Goal: Task Accomplishment & Management: Manage account settings

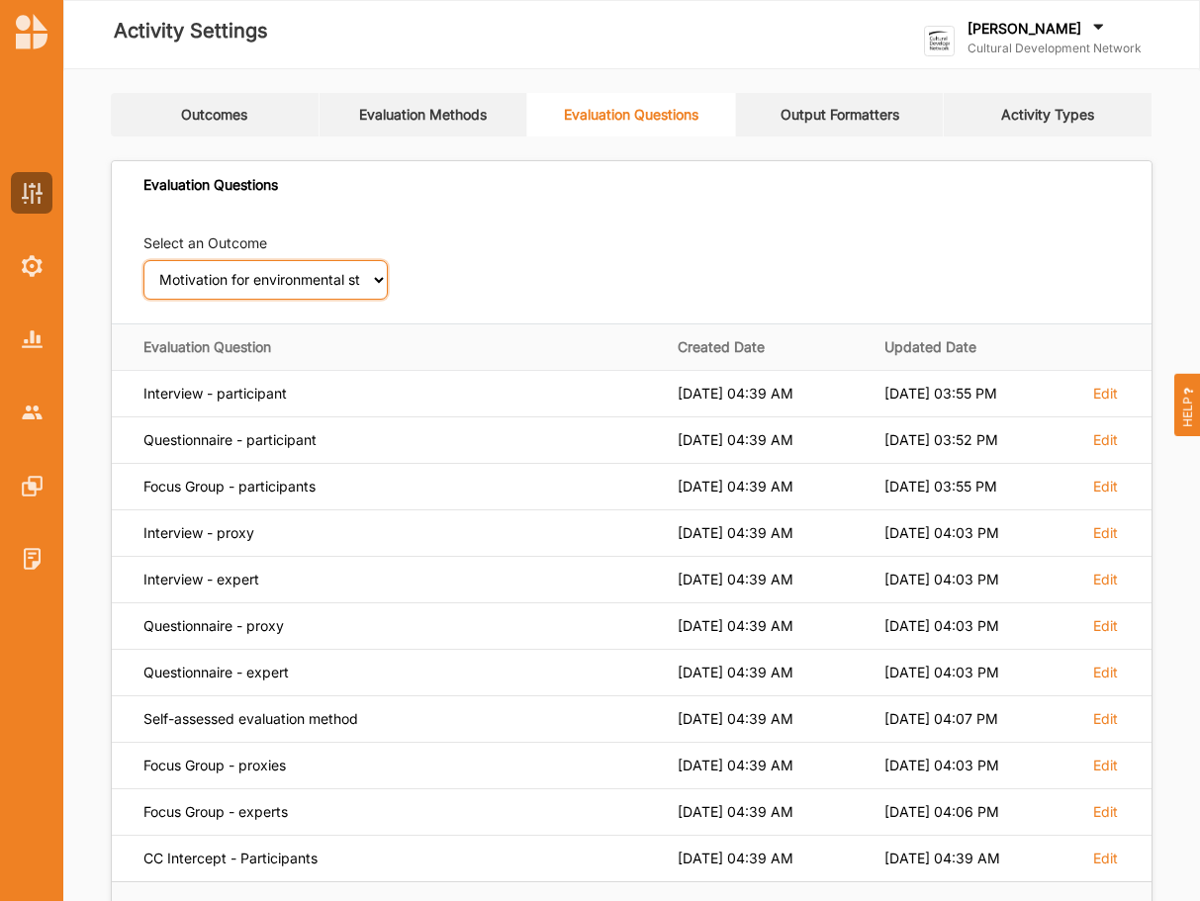
click at [143, 260] on select "Select an Outcome Creativity stimulated Aesthetic enrichment experienced Knowle…" at bounding box center [265, 280] width 244 height 40
select select "30"
click option "Professional practice capability increased" at bounding box center [0, 0] width 0 height 0
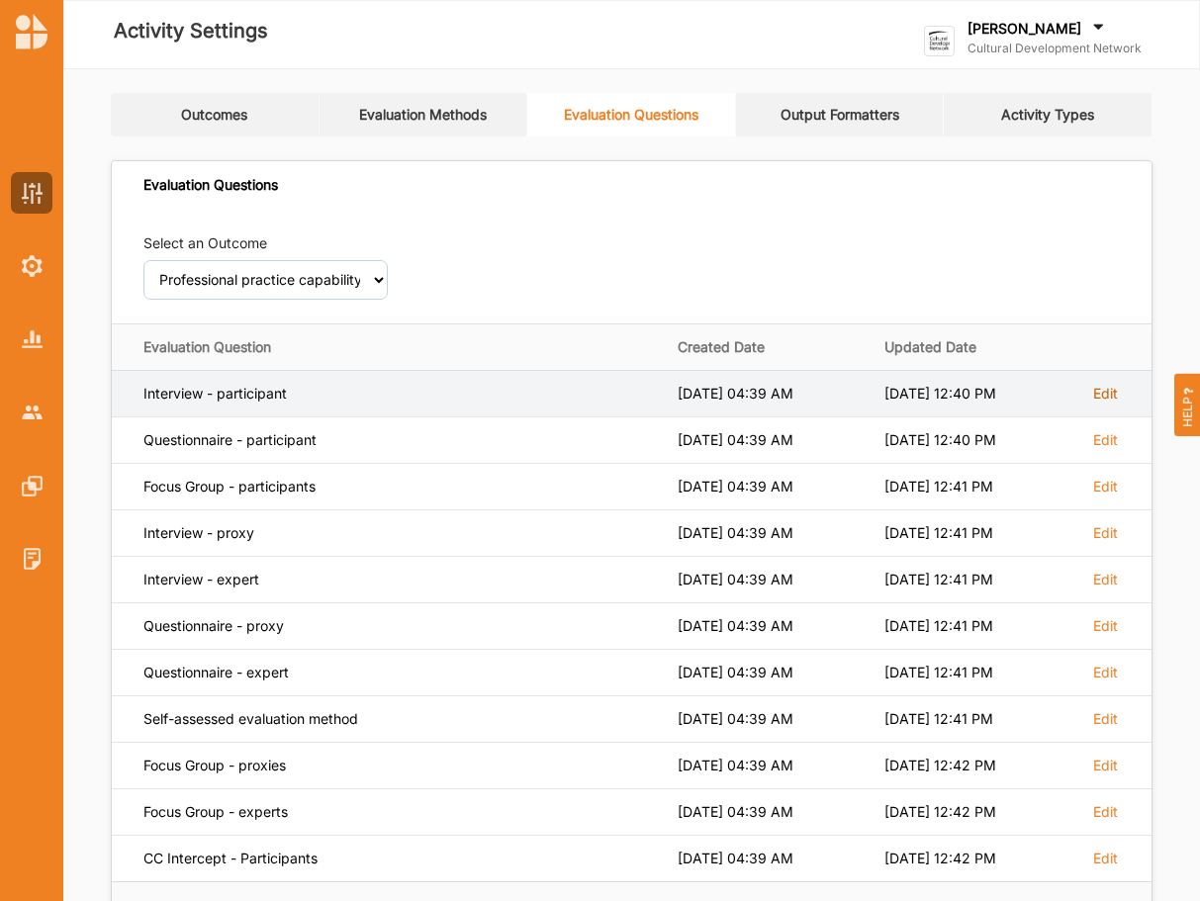
click at [1101, 394] on label "Edit" at bounding box center [1105, 394] width 25 height 18
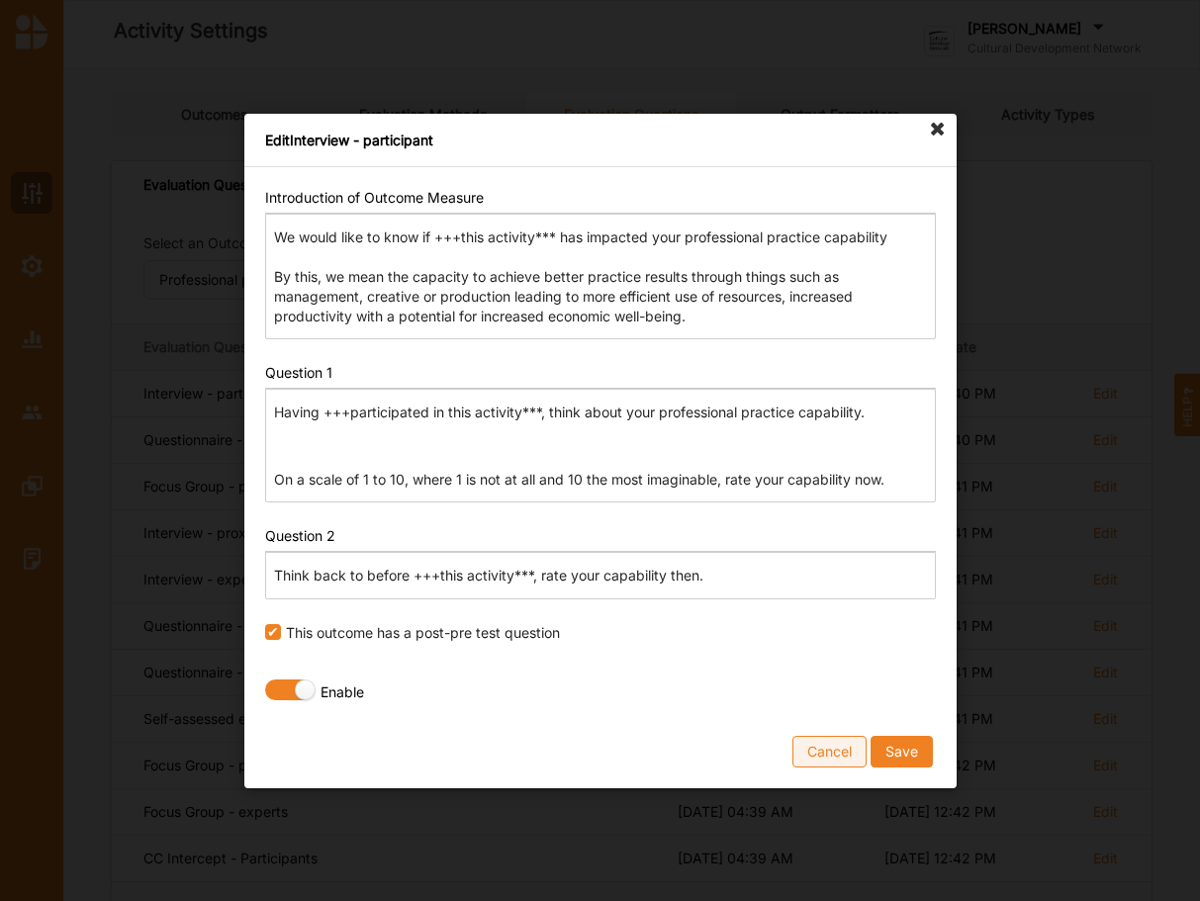
click at [851, 748] on button "Cancel" at bounding box center [829, 751] width 74 height 32
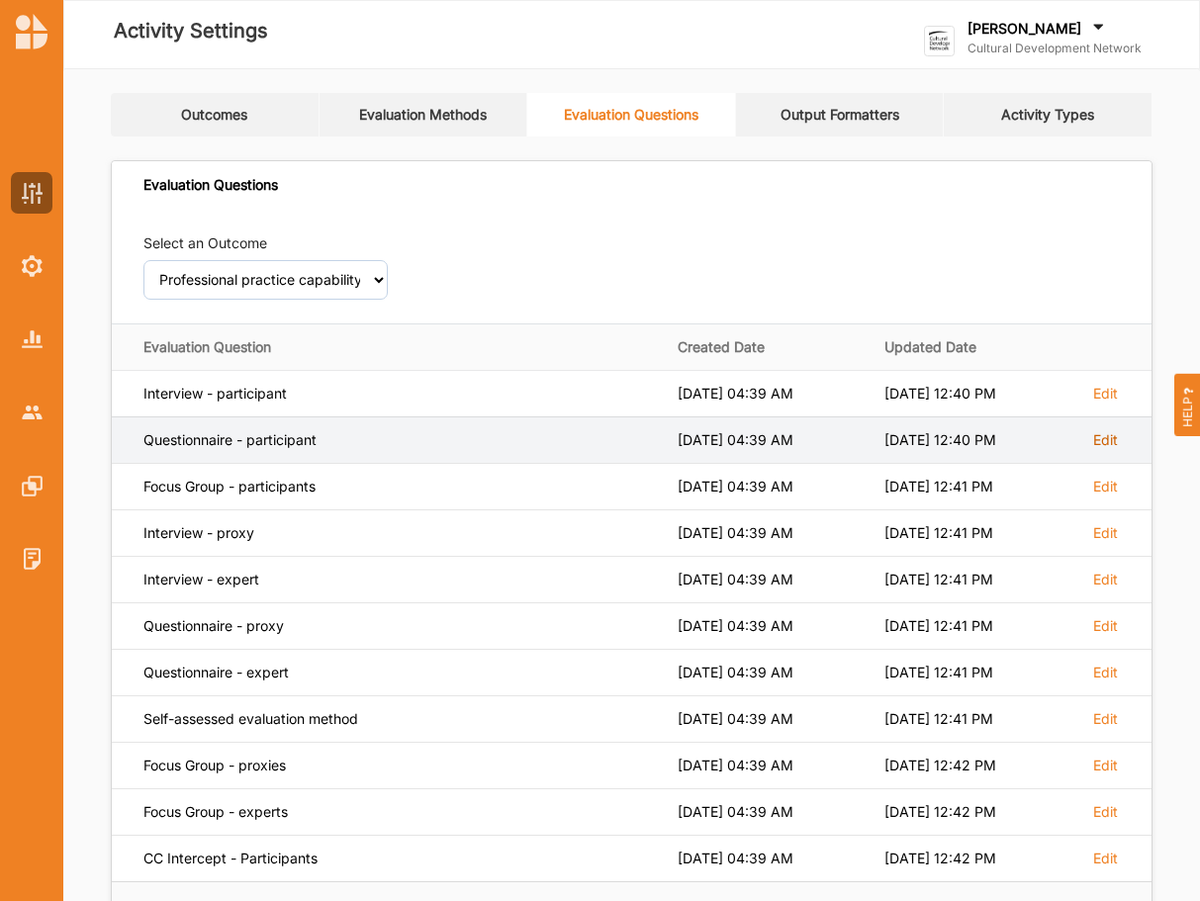
click at [1108, 403] on label "Edit" at bounding box center [1105, 394] width 25 height 18
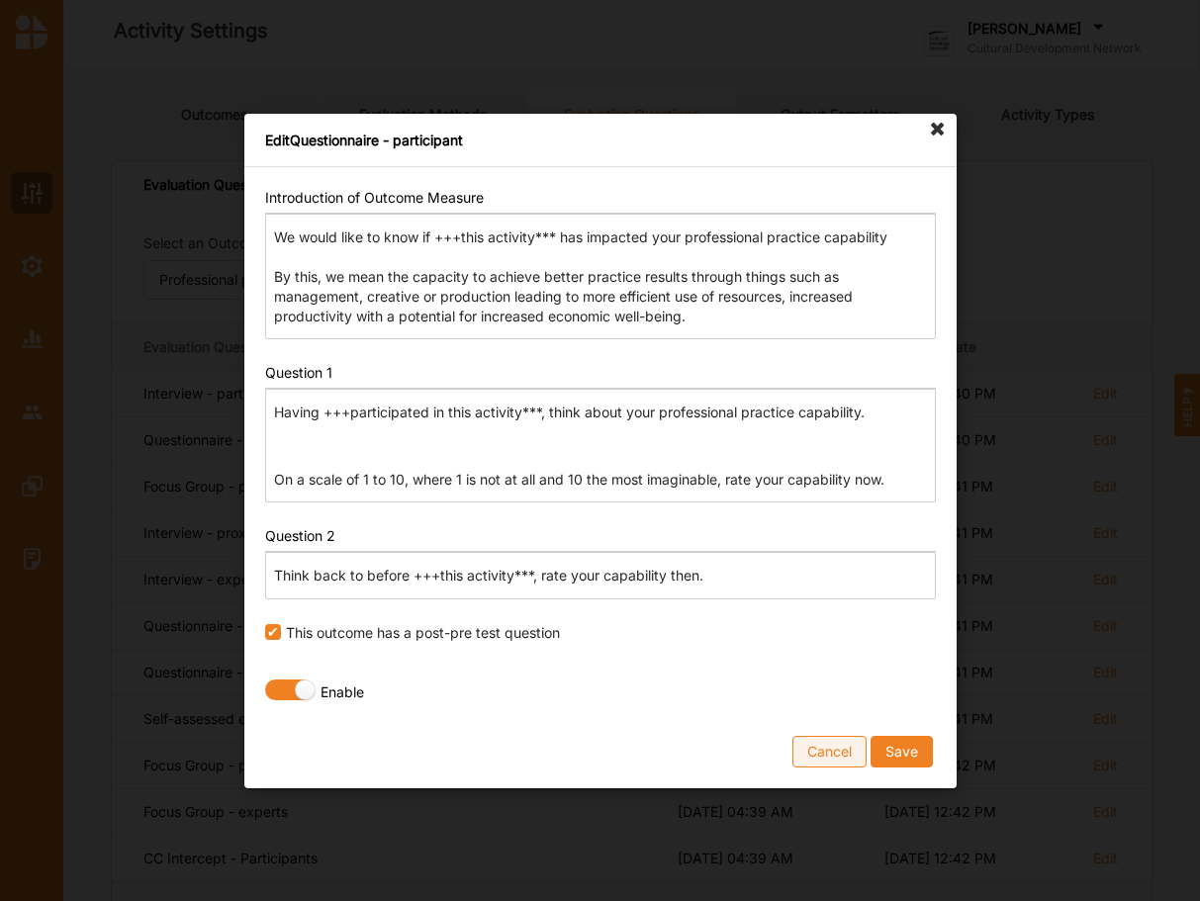
click at [826, 751] on button "Cancel" at bounding box center [829, 751] width 74 height 32
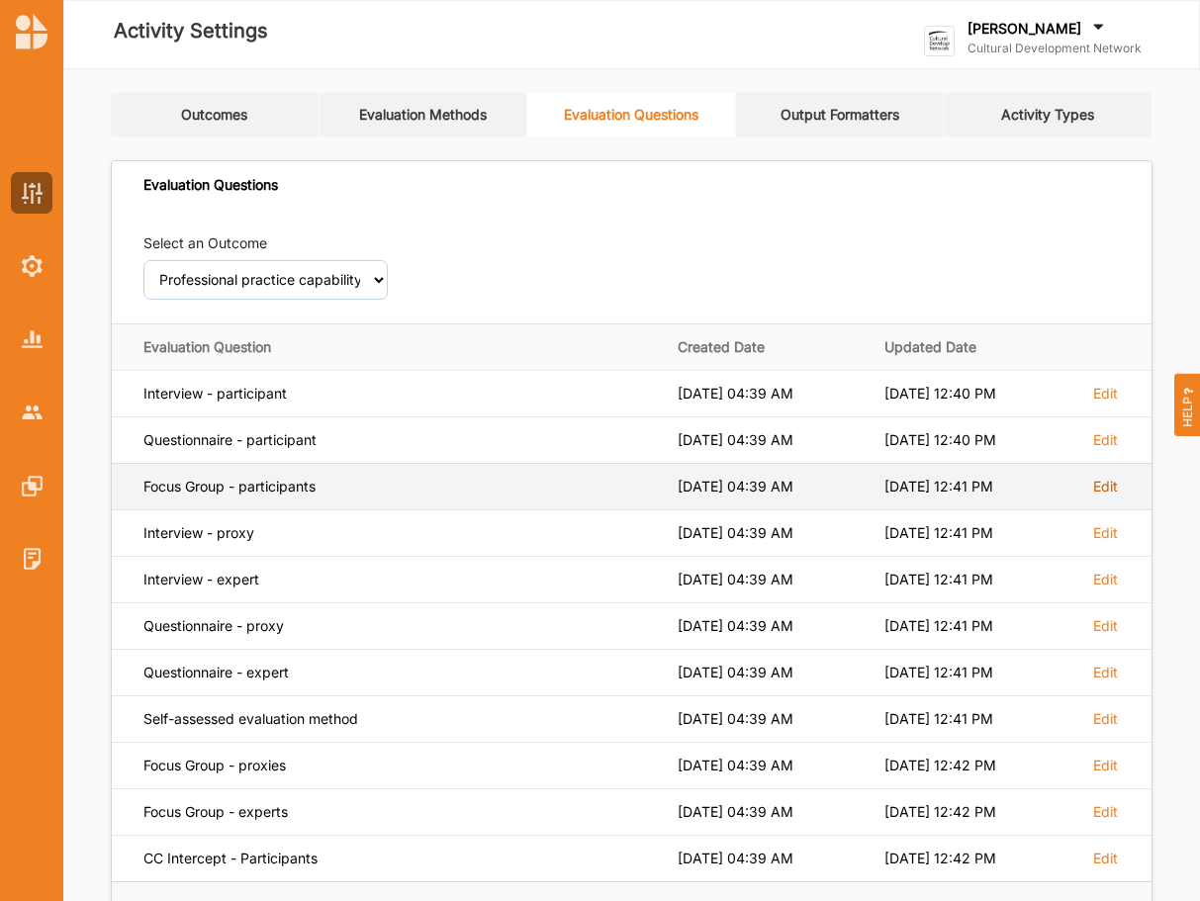
click at [1106, 403] on label "Edit" at bounding box center [1105, 394] width 25 height 18
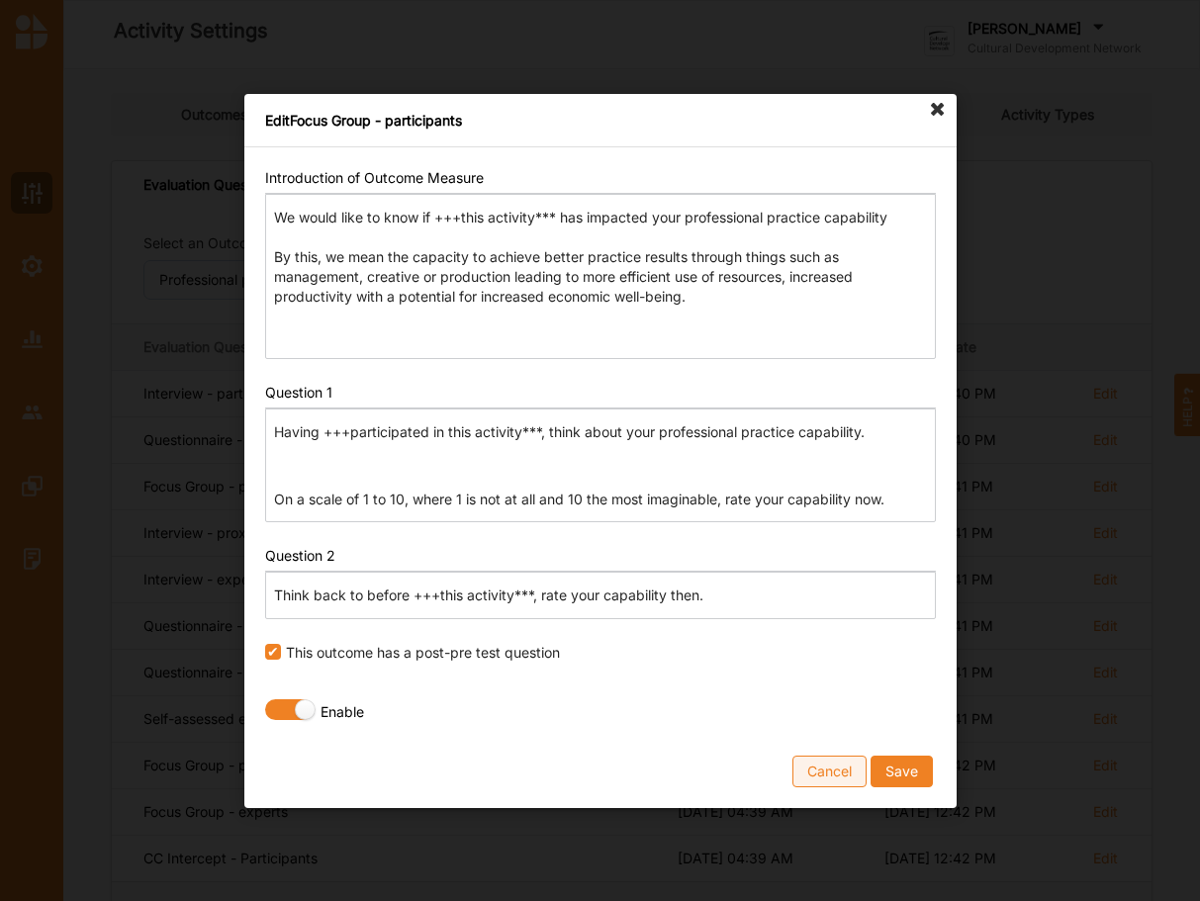
click at [813, 767] on button "Cancel" at bounding box center [829, 771] width 74 height 32
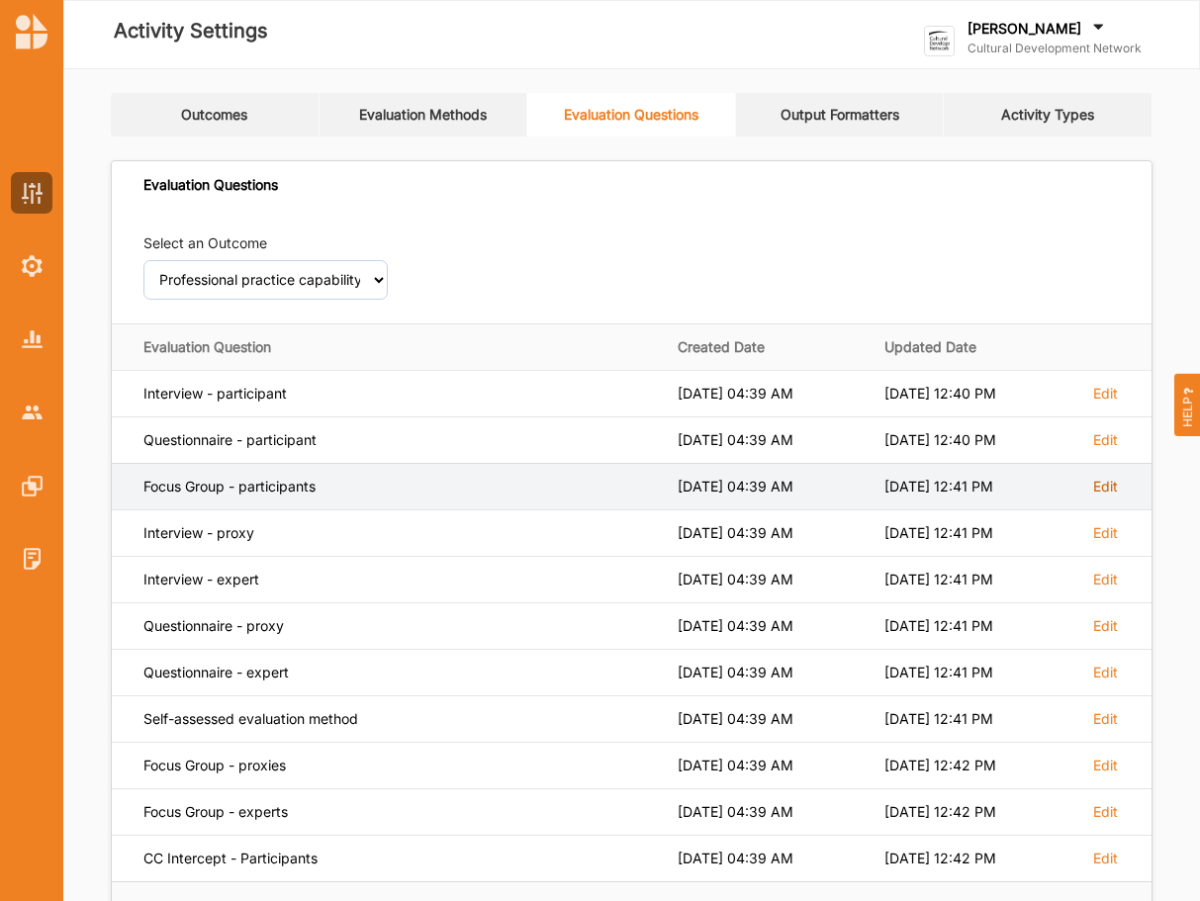
click at [1102, 403] on label "Edit" at bounding box center [1105, 394] width 25 height 18
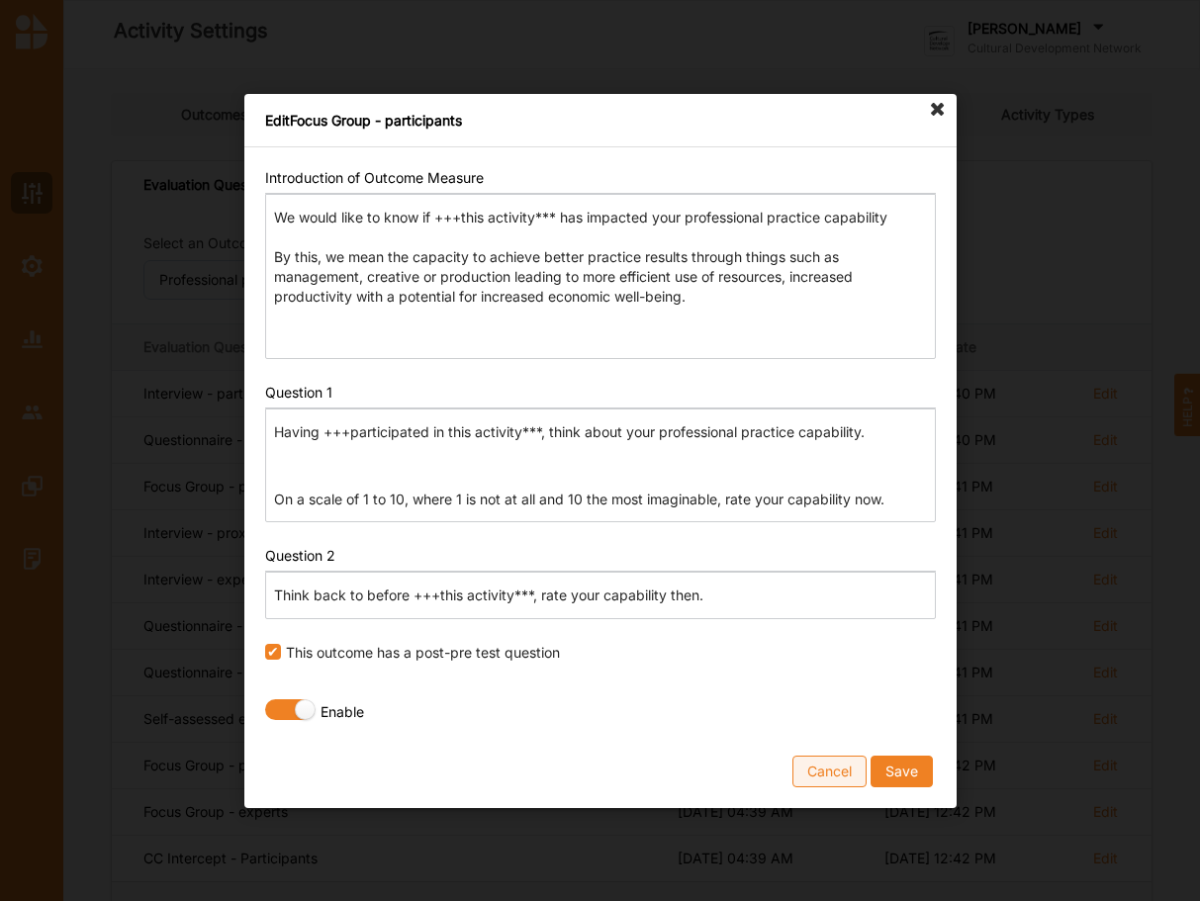
click at [828, 773] on button "Cancel" at bounding box center [829, 771] width 74 height 32
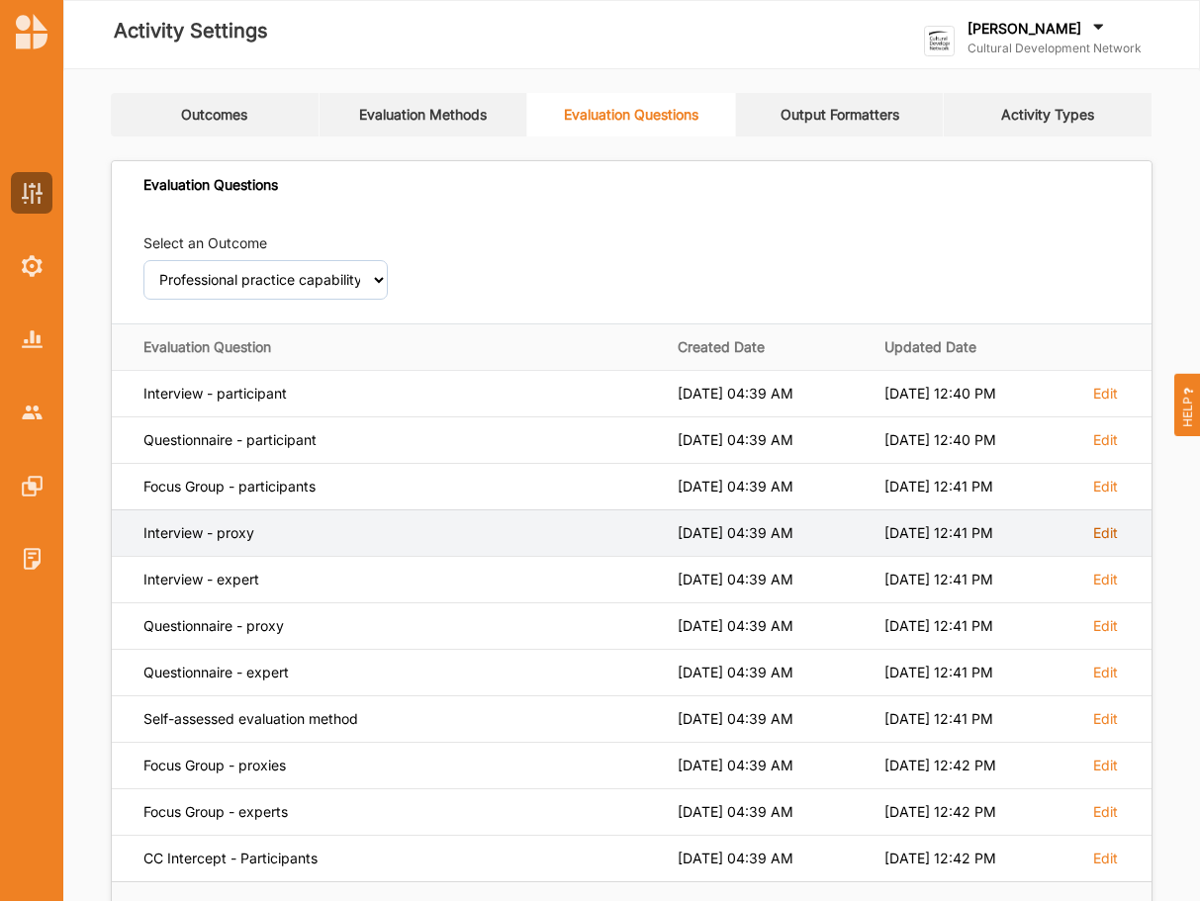
click at [1098, 403] on label "Edit" at bounding box center [1105, 394] width 25 height 18
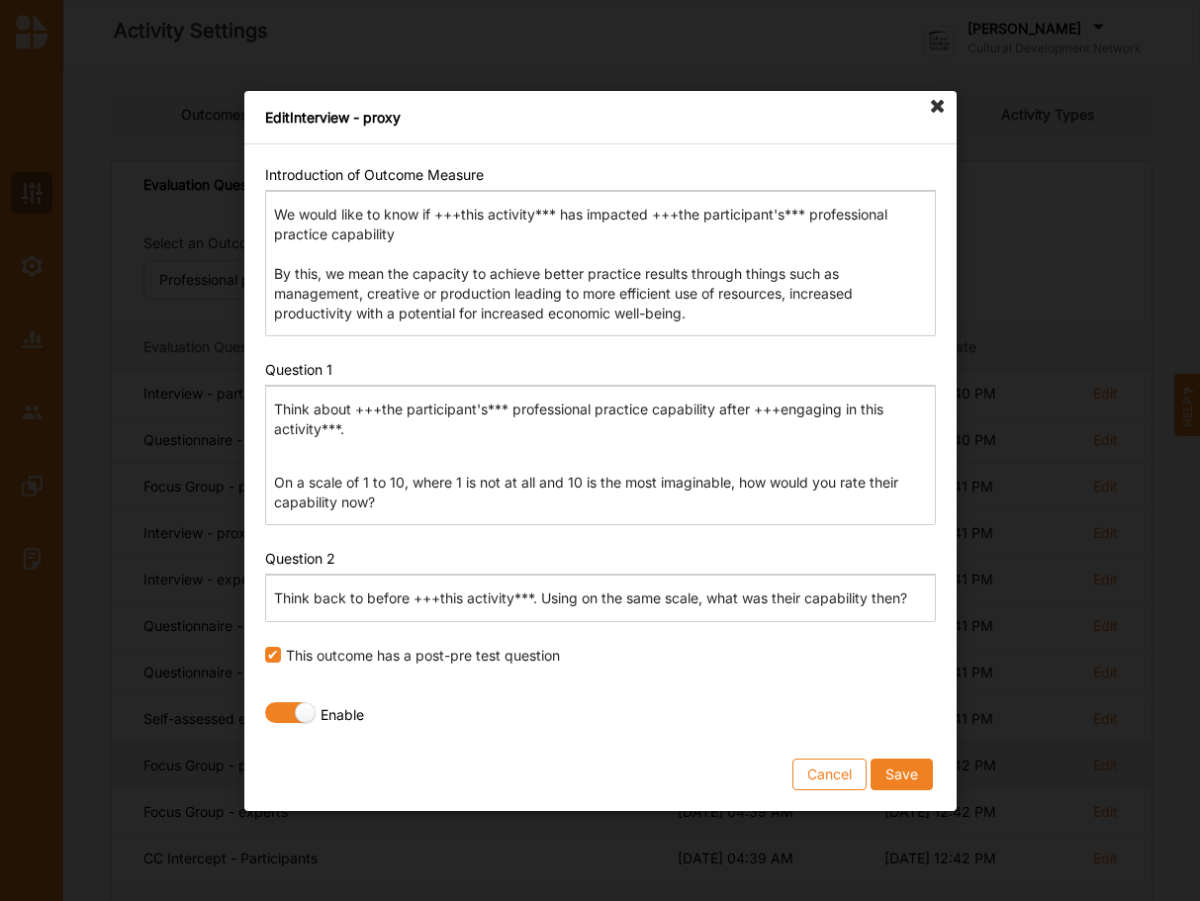
click at [830, 767] on button "Cancel" at bounding box center [829, 774] width 74 height 32
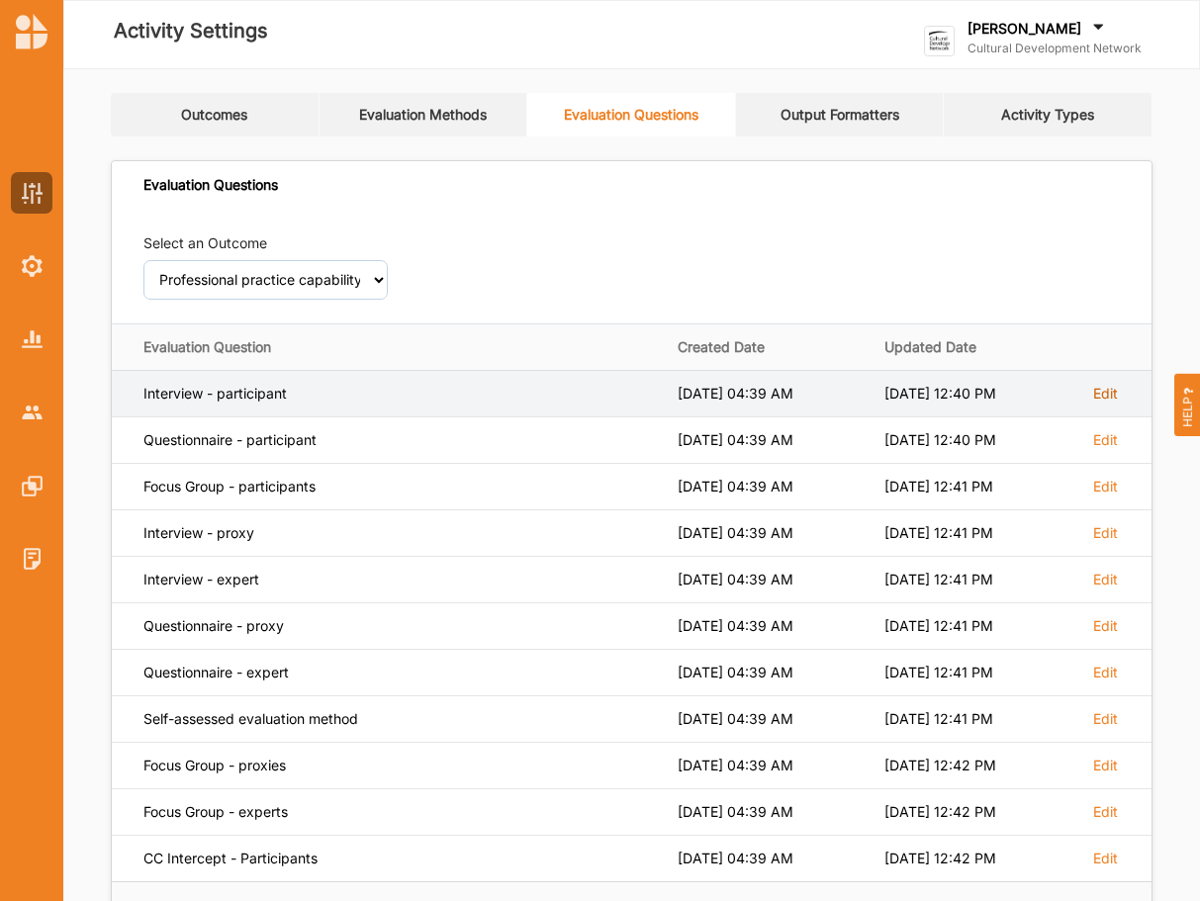
click at [1107, 392] on label "Edit" at bounding box center [1105, 394] width 25 height 18
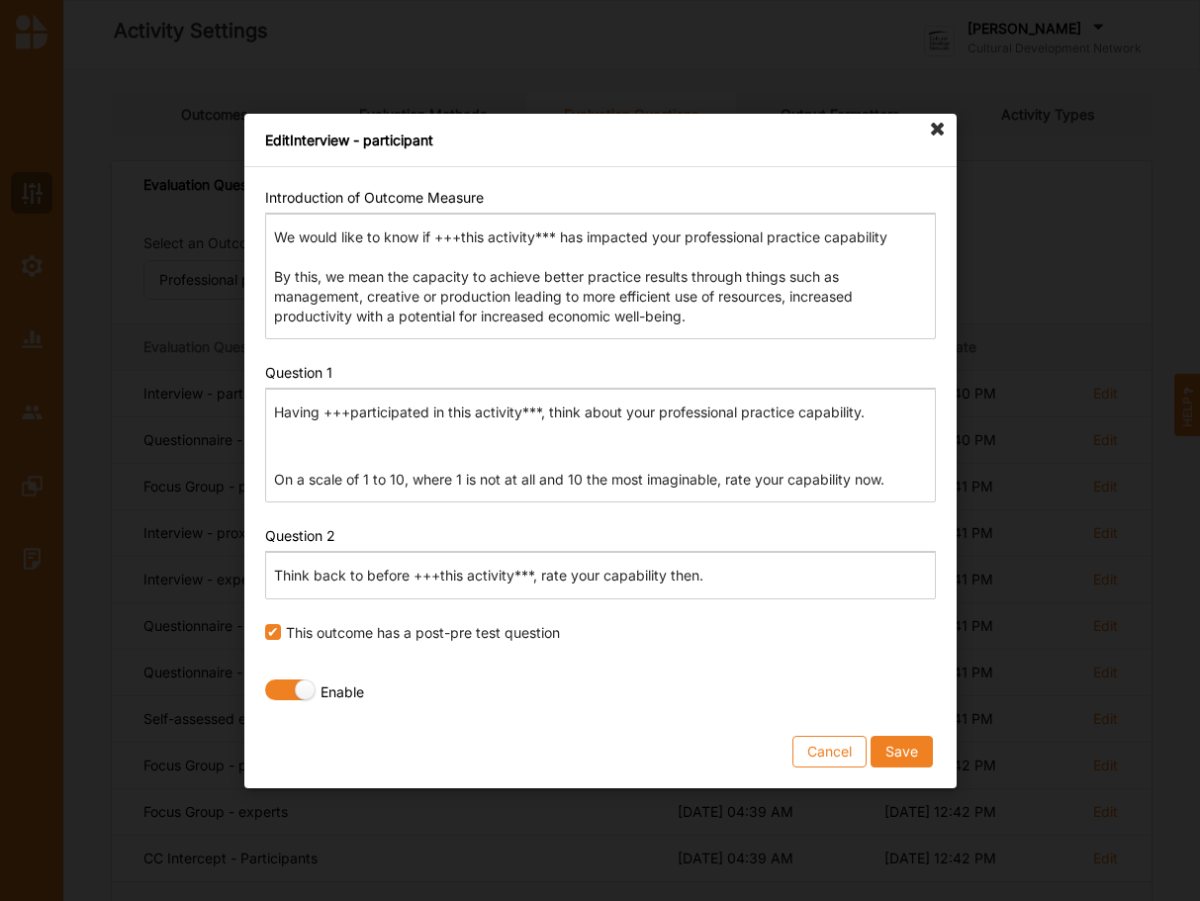
click at [417, 582] on p "Think back to before +++this activity***, rate your capability then." at bounding box center [600, 576] width 652 height 20
click at [850, 755] on button "Cancel" at bounding box center [829, 751] width 74 height 32
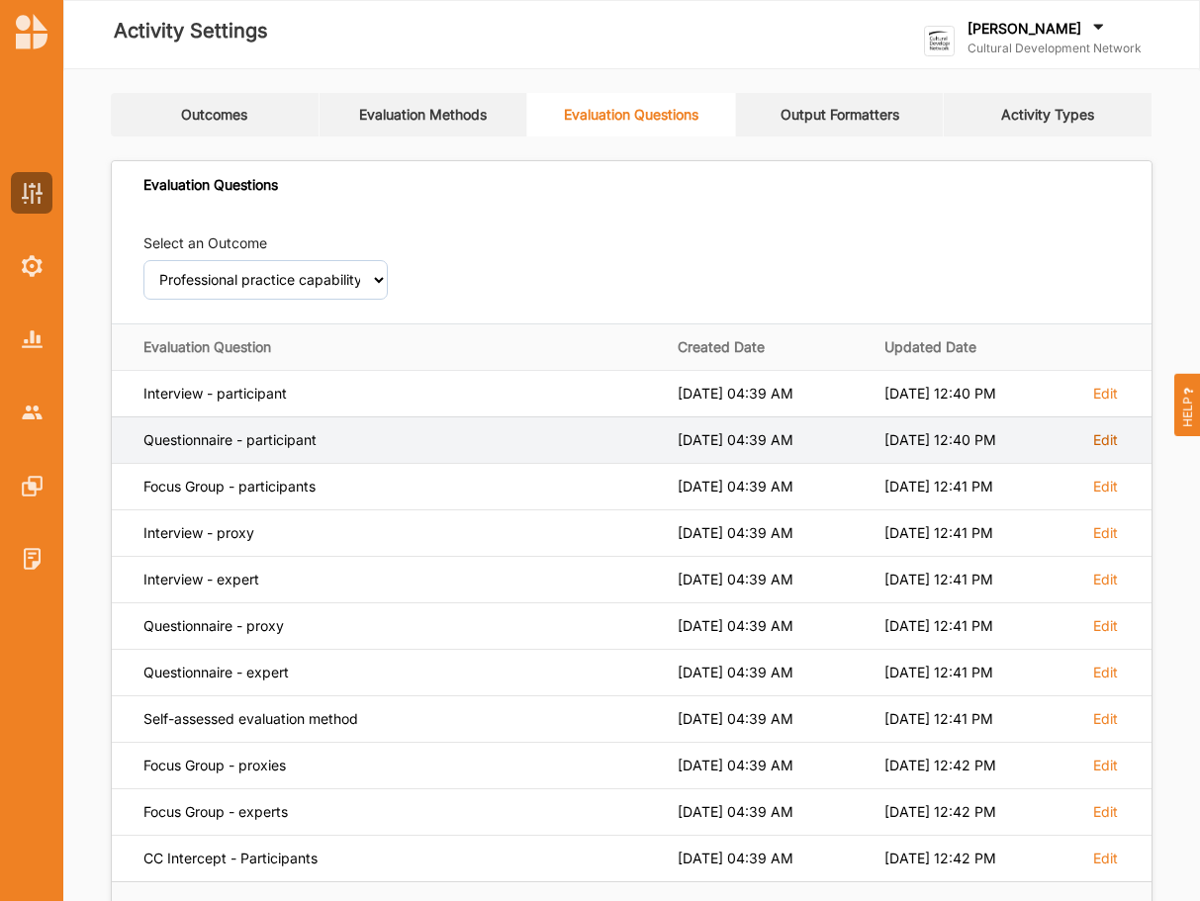
click at [1107, 403] on label "Edit" at bounding box center [1105, 394] width 25 height 18
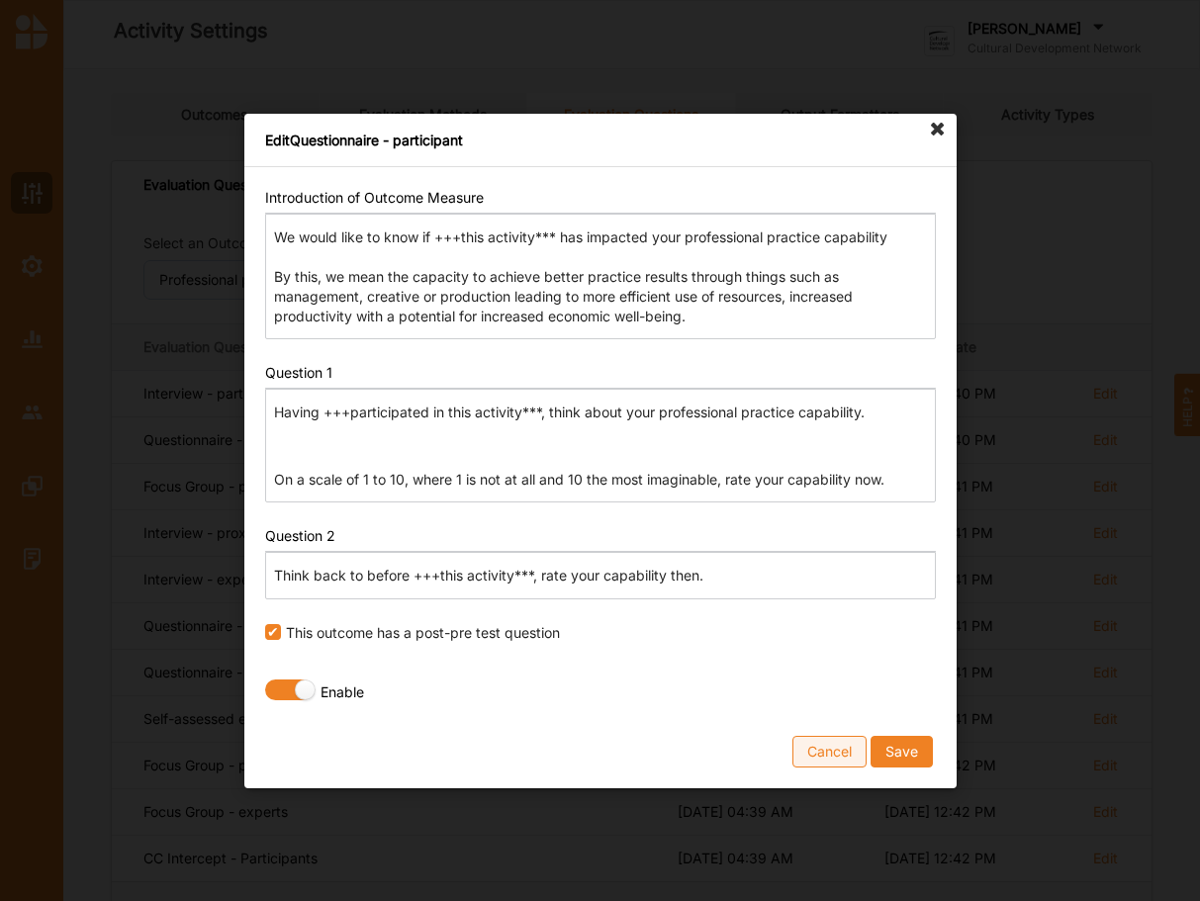
click at [825, 754] on button "Cancel" at bounding box center [829, 751] width 74 height 32
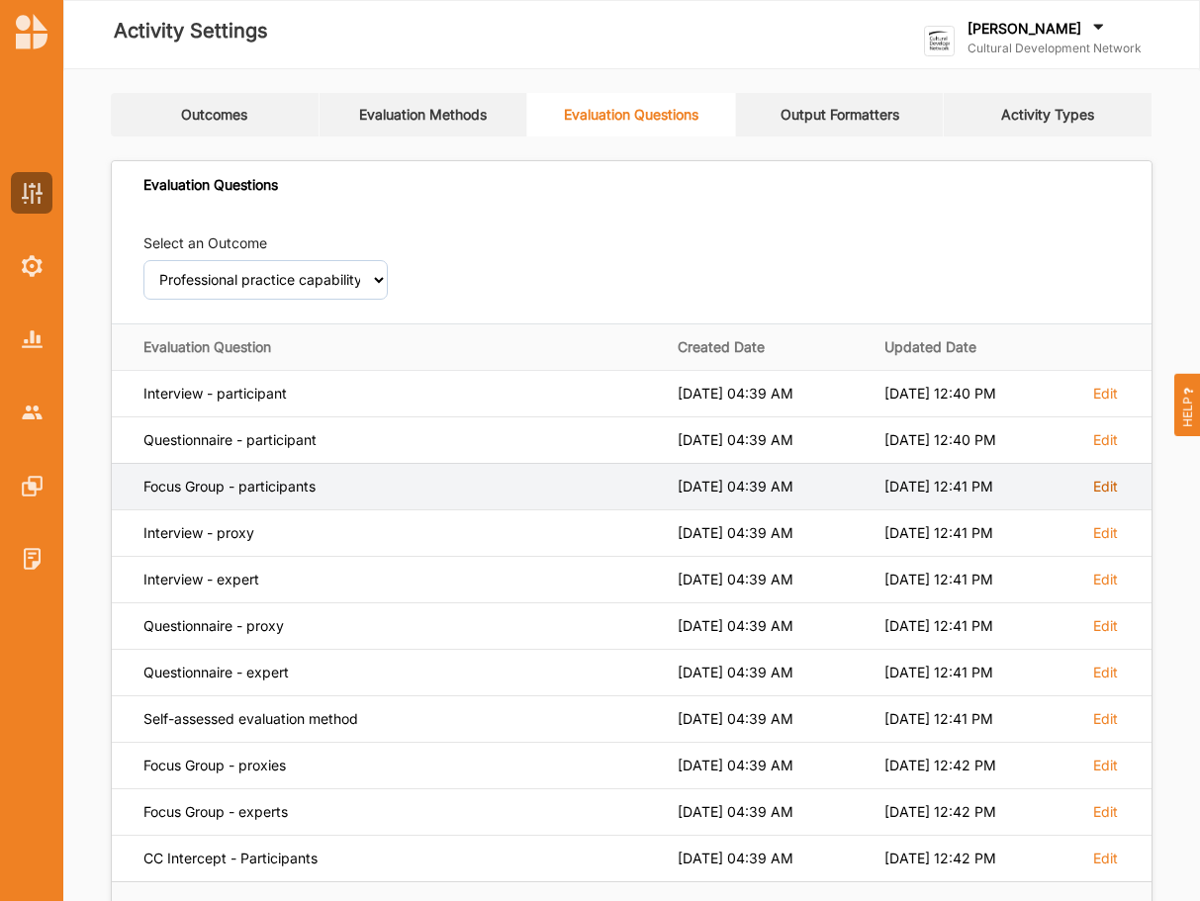
click at [1105, 403] on label "Edit" at bounding box center [1105, 394] width 25 height 18
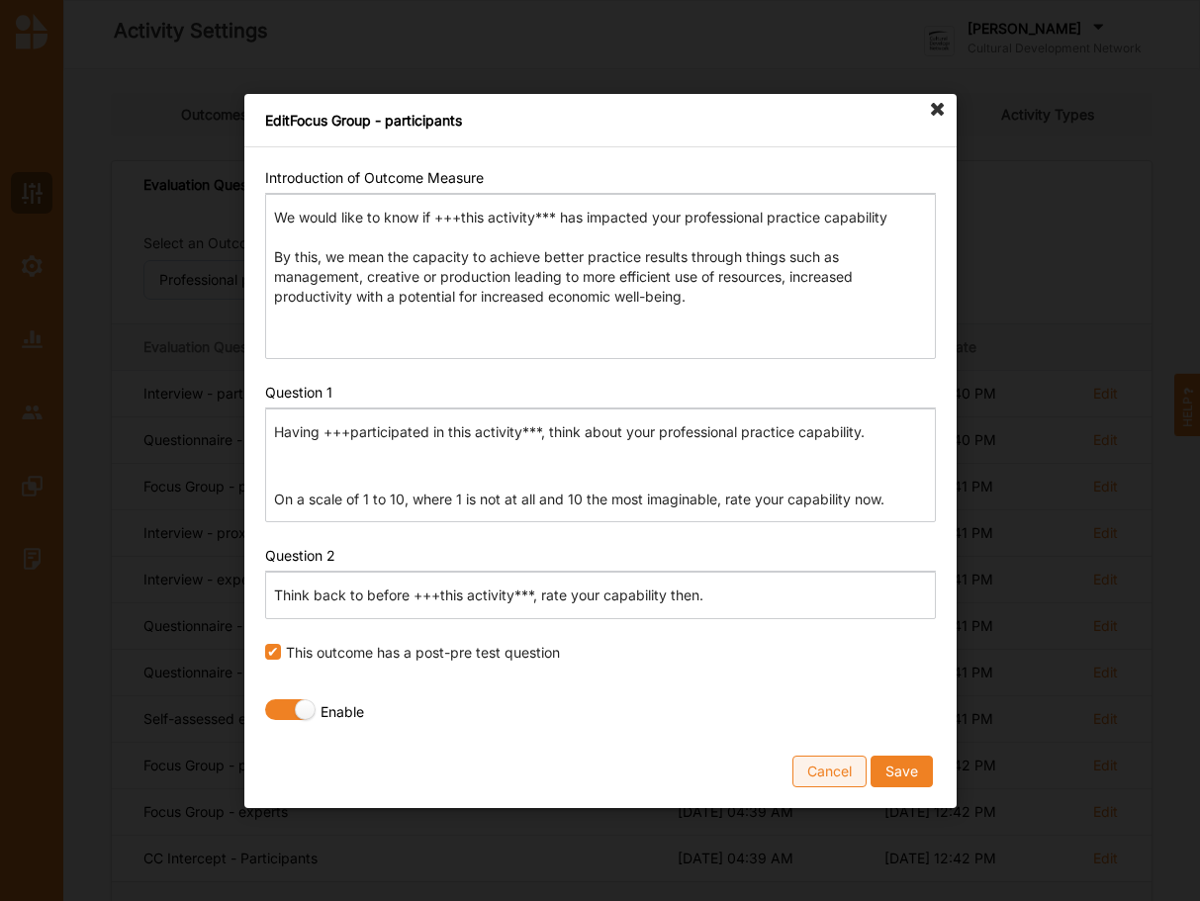
click at [843, 763] on button "Cancel" at bounding box center [829, 771] width 74 height 32
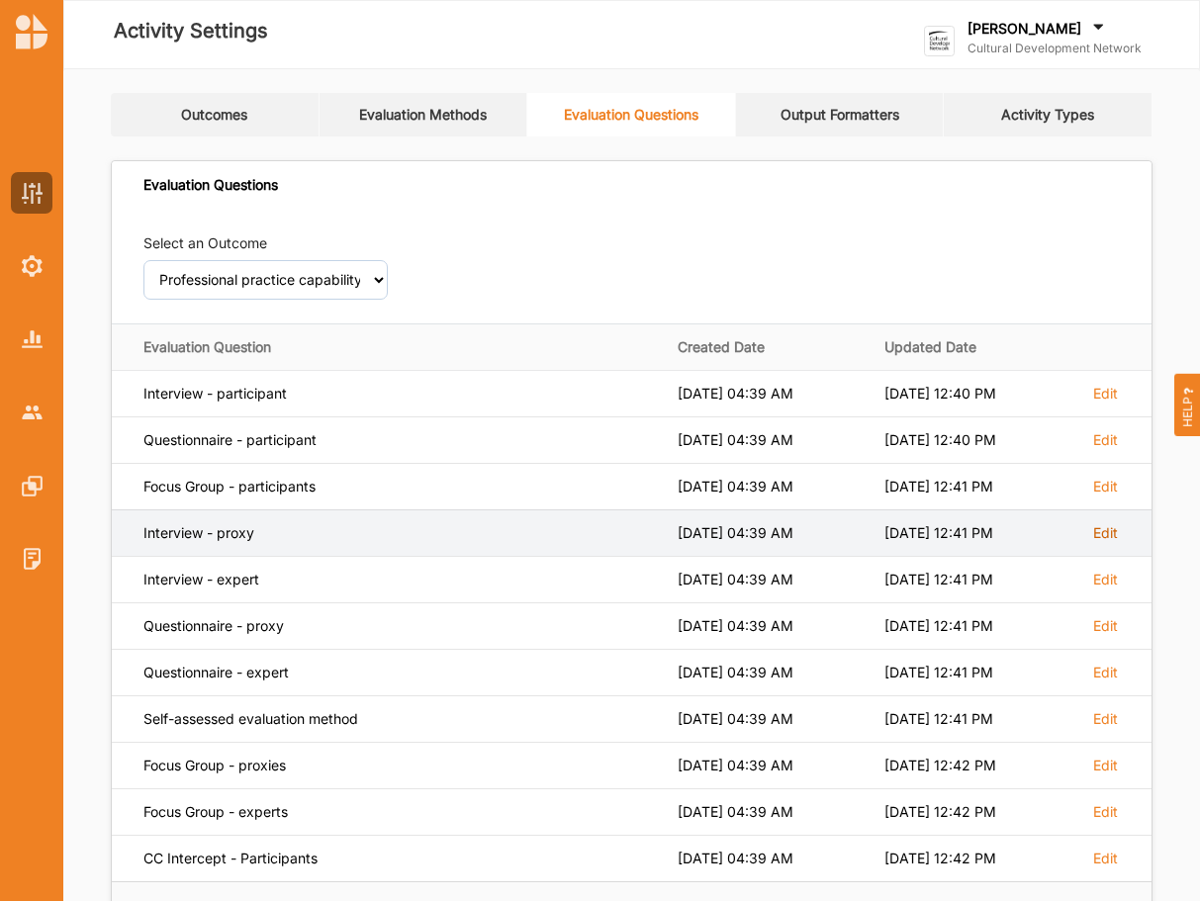
click at [1101, 403] on label "Edit" at bounding box center [1105, 394] width 25 height 18
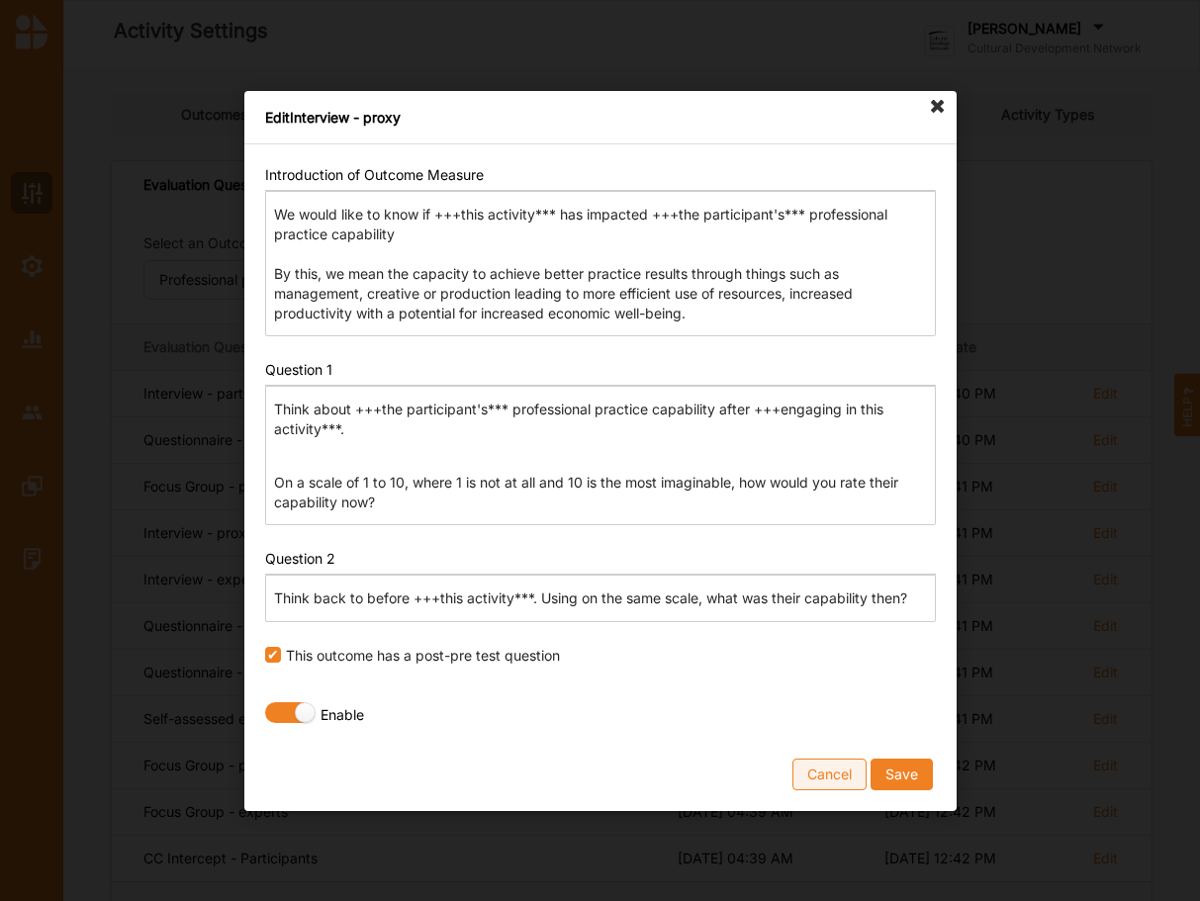
click at [833, 771] on button "Cancel" at bounding box center [829, 774] width 74 height 32
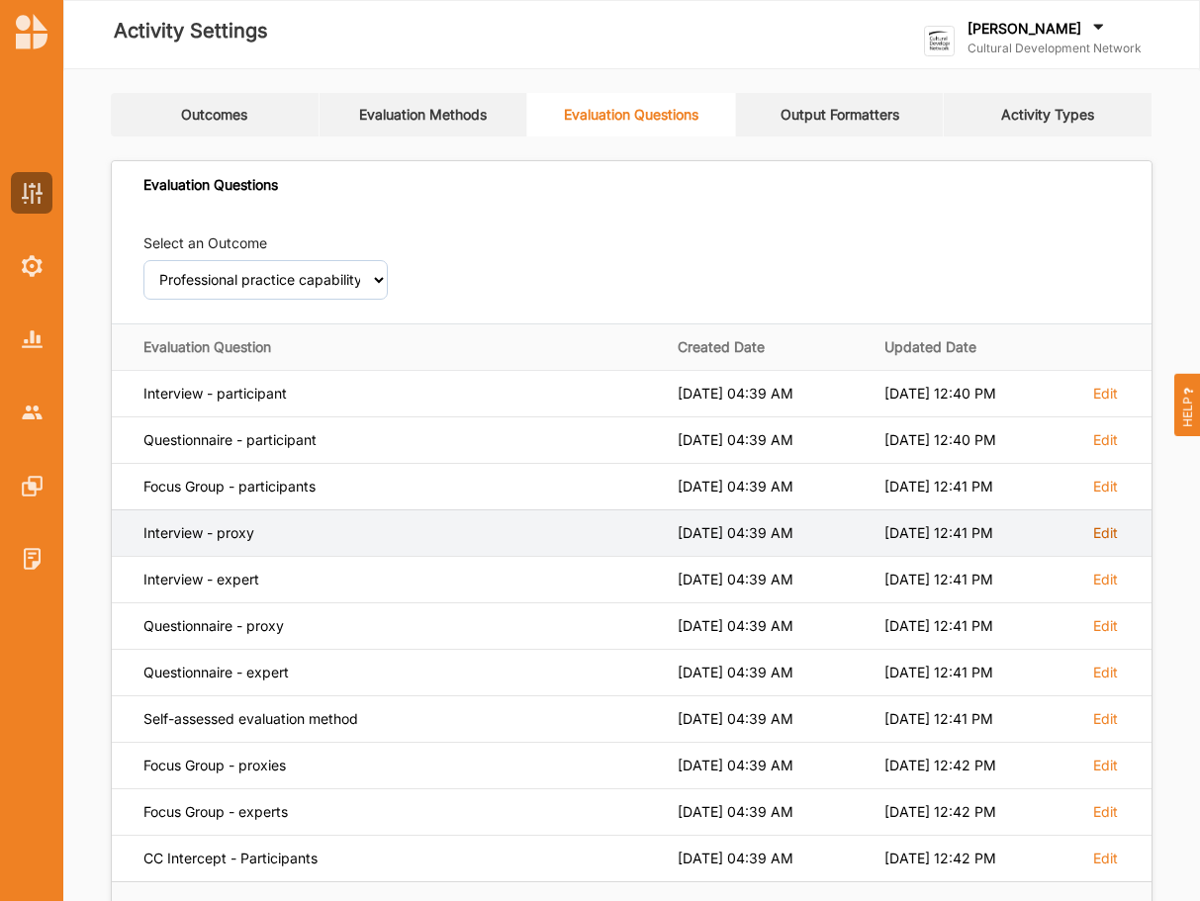
click at [1105, 403] on label "Edit" at bounding box center [1105, 394] width 25 height 18
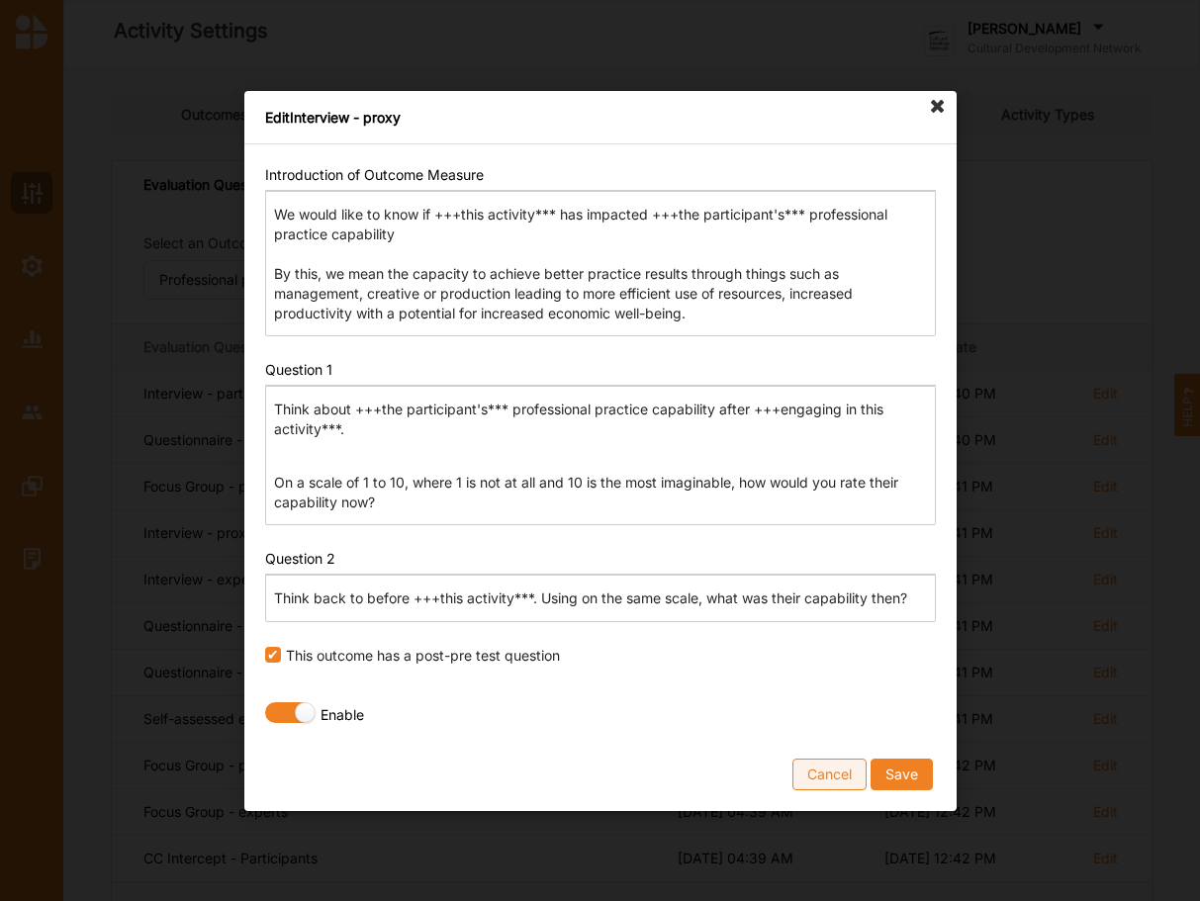
click at [841, 772] on button "Cancel" at bounding box center [829, 774] width 74 height 32
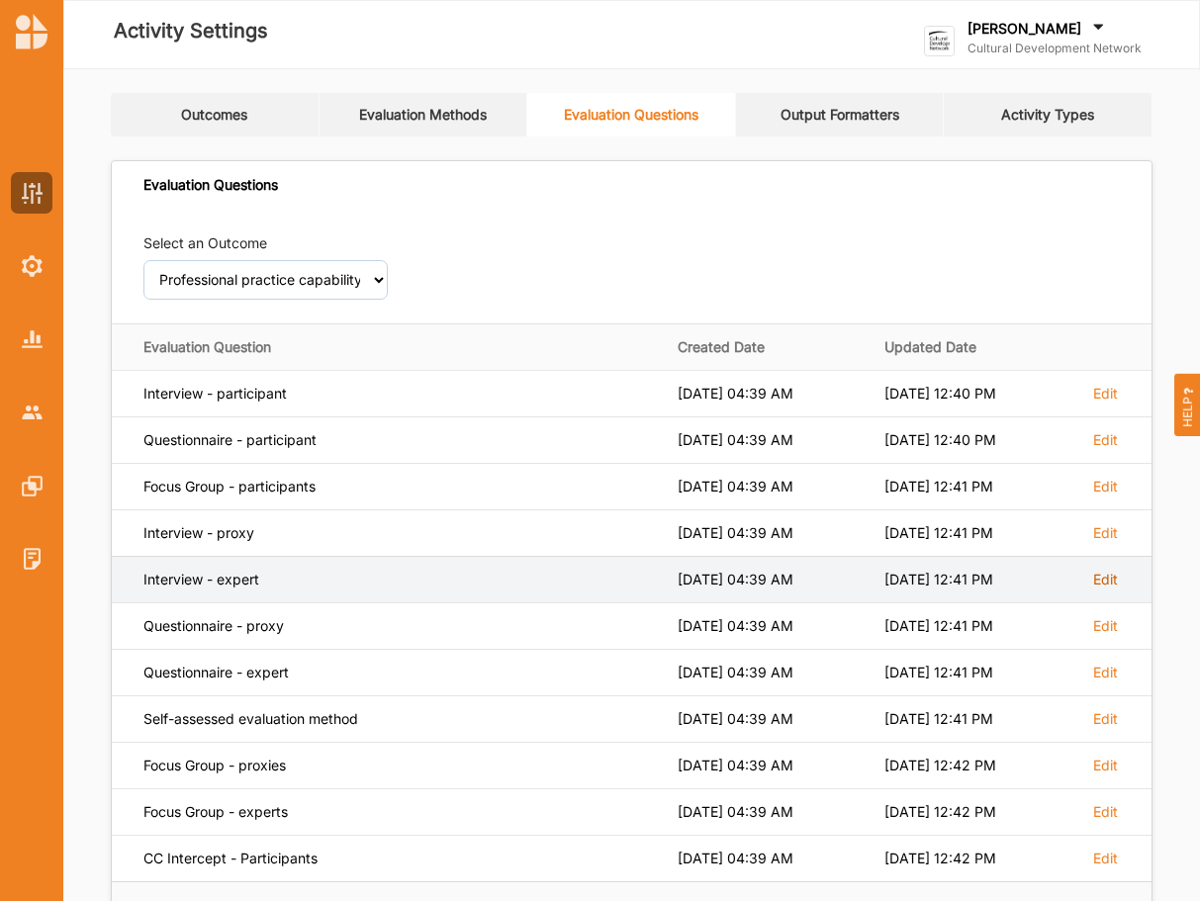
click at [1101, 403] on label "Edit" at bounding box center [1105, 394] width 25 height 18
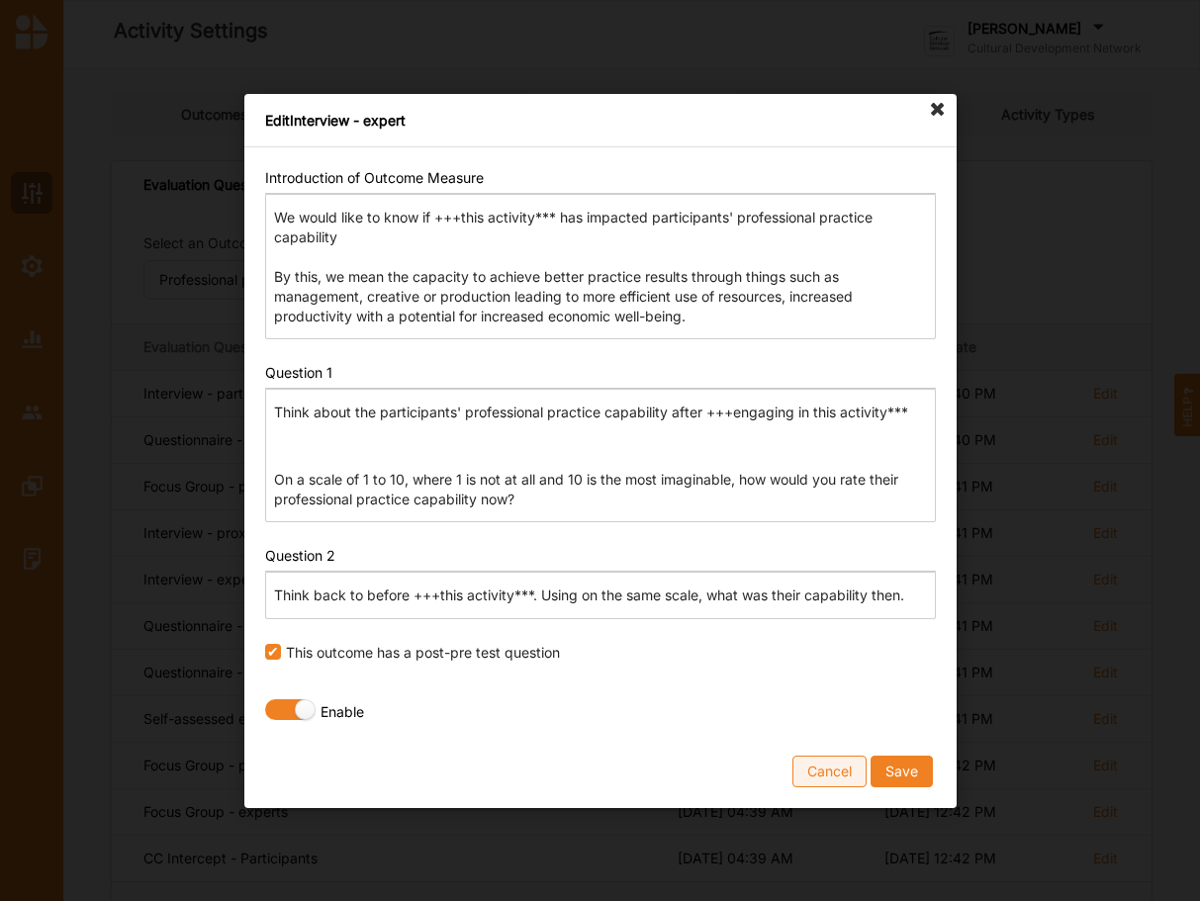
click at [832, 769] on button "Cancel" at bounding box center [829, 771] width 74 height 32
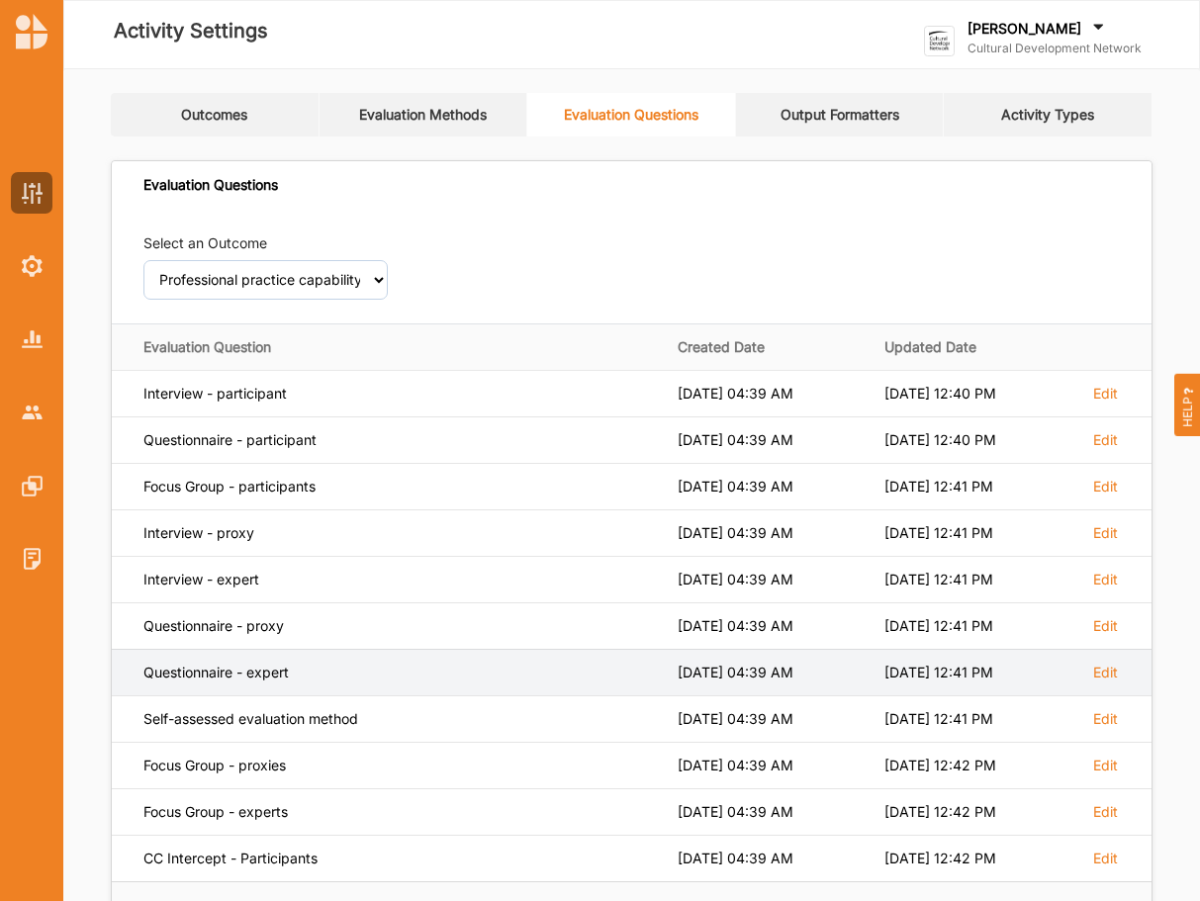
click at [1109, 662] on td "Edit" at bounding box center [1114, 672] width 74 height 46
click at [1107, 403] on label "Edit" at bounding box center [1105, 394] width 25 height 18
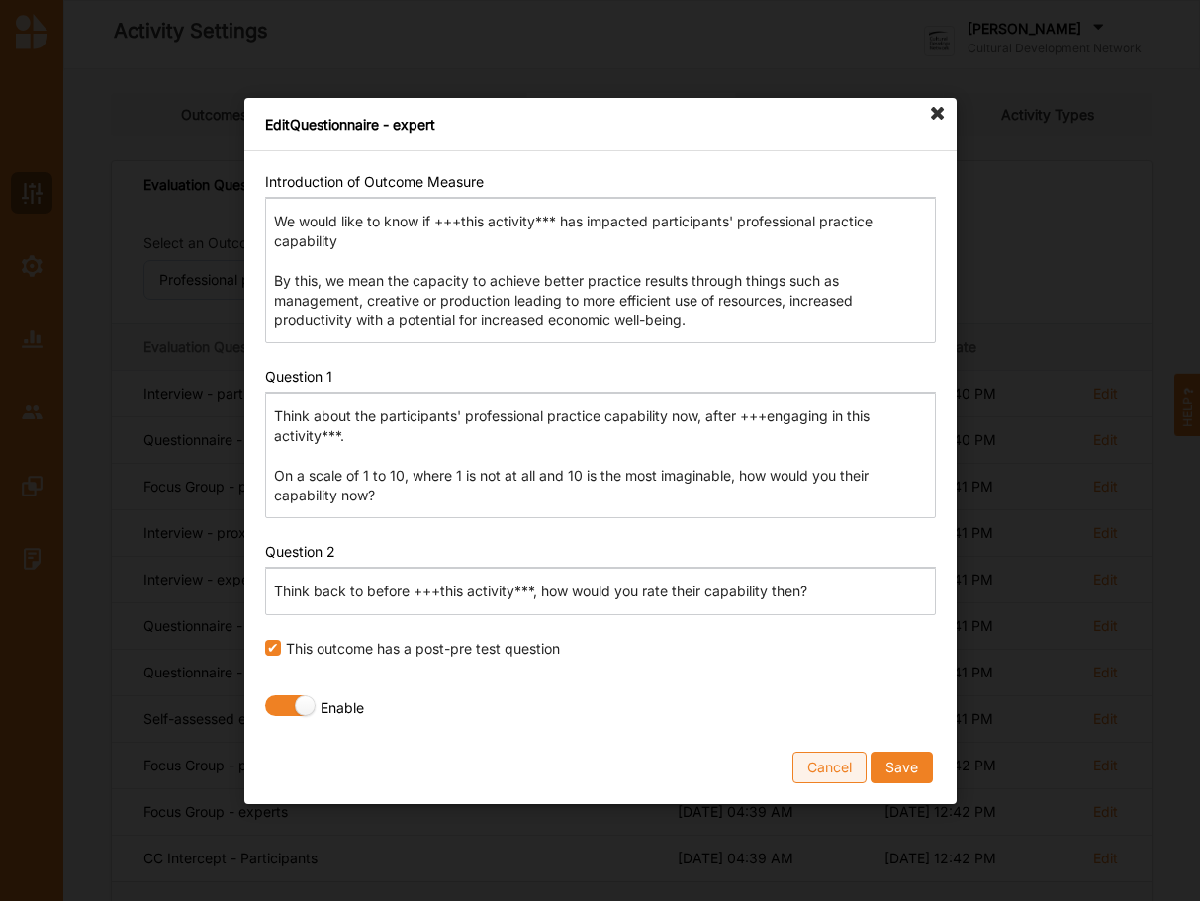
click at [823, 764] on button "Cancel" at bounding box center [829, 767] width 74 height 32
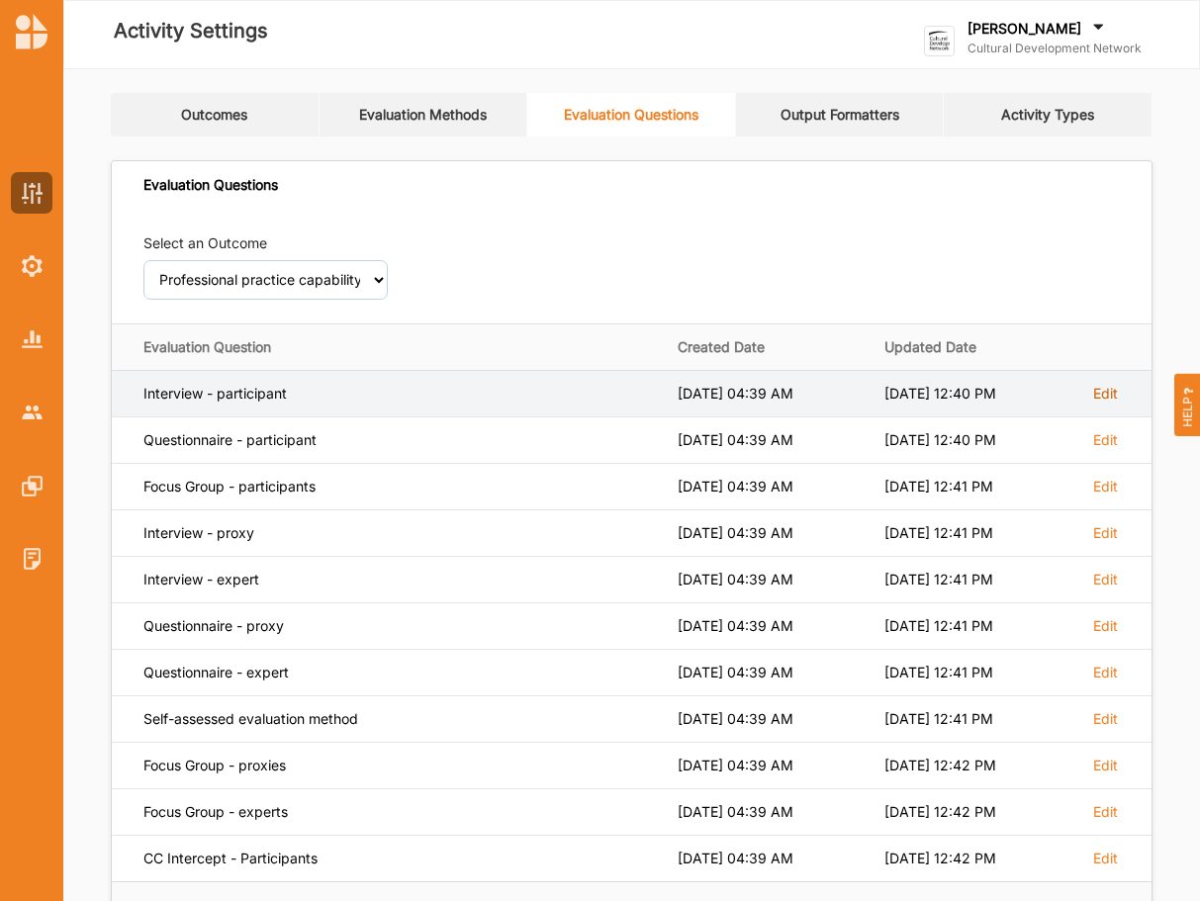
click at [1101, 393] on label "Edit" at bounding box center [1105, 394] width 25 height 18
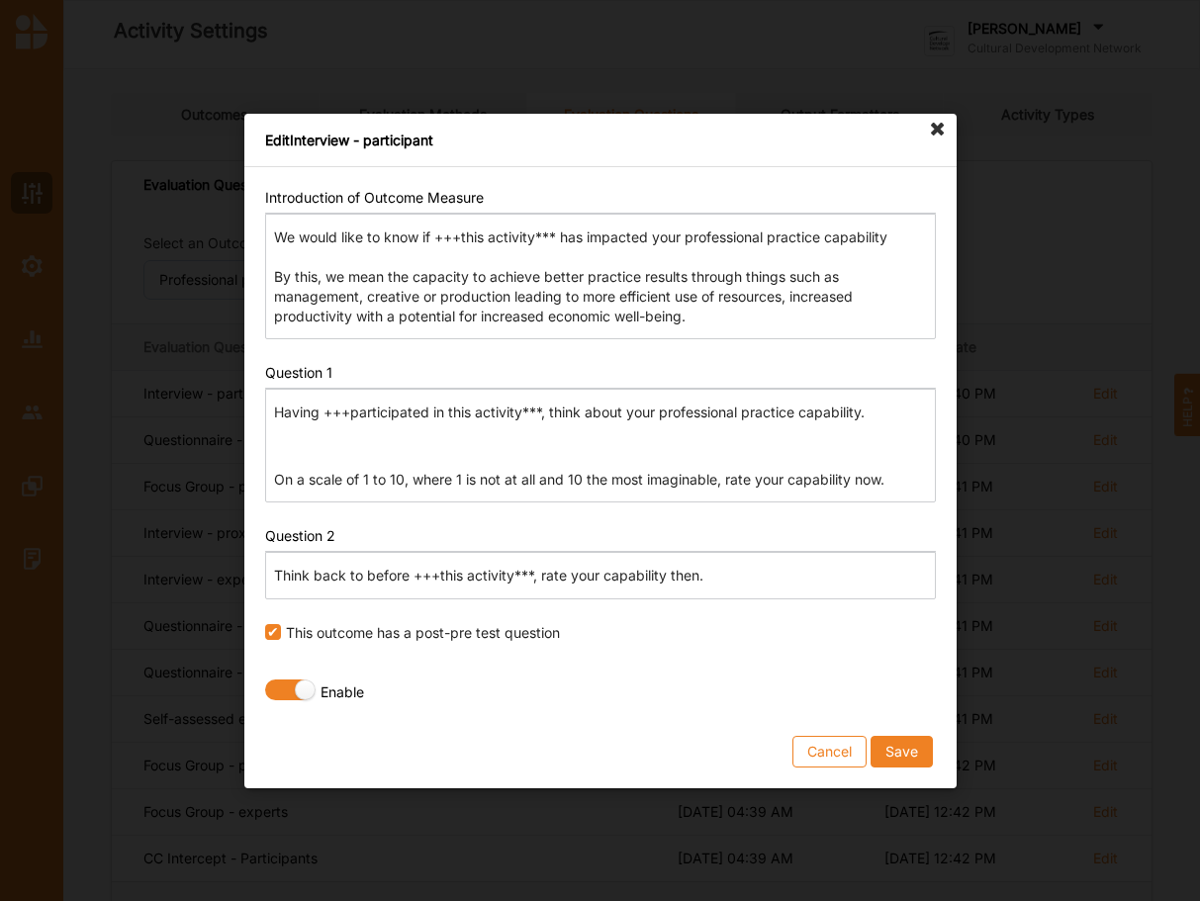
click at [936, 126] on icon at bounding box center [938, 130] width 32 height 32
